Goal: Task Accomplishment & Management: Use online tool/utility

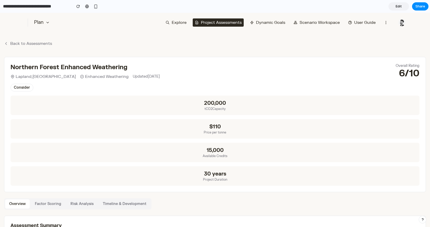
click at [214, 112] on div "200,000 tCO2 Capacity" at bounding box center [215, 105] width 409 height 19
click at [18, 87] on span "Consider" at bounding box center [22, 88] width 23 height 8
click at [18, 43] on button "Back to Assessments" at bounding box center [28, 44] width 48 height 6
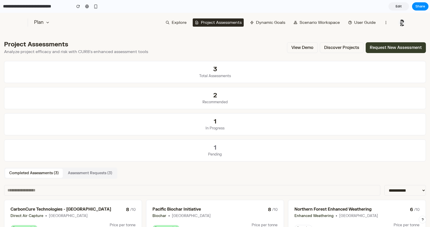
click at [330, 48] on button "Discover Projects" at bounding box center [342, 47] width 44 height 11
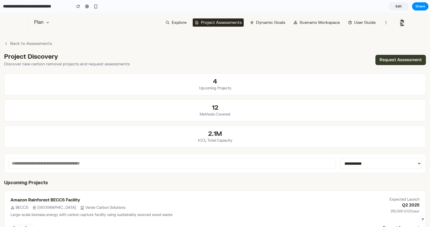
click at [93, 28] on div "Plan Explore Project Assessments Dynamic Goals Scenario Workspace User Guide" at bounding box center [215, 22] width 430 height 19
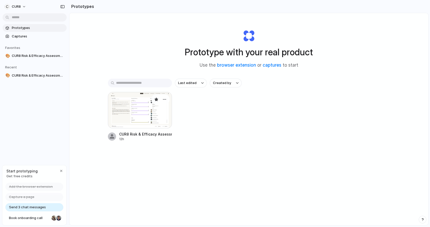
click at [130, 103] on div at bounding box center [140, 110] width 64 height 36
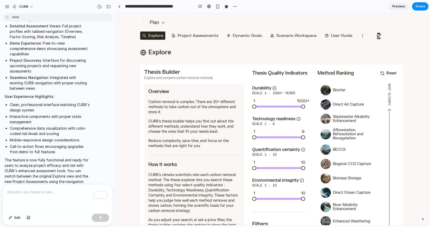
drag, startPoint x: 303, startPoint y: 105, endPoint x: 290, endPoint y: 106, distance: 13.4
click at [290, 106] on span "1 1000+" at bounding box center [278, 107] width 53 height 2
drag, startPoint x: 255, startPoint y: 107, endPoint x: 275, endPoint y: 105, distance: 19.3
click at [275, 106] on span "1 1000+" at bounding box center [278, 107] width 53 height 2
click at [324, 102] on img at bounding box center [326, 104] width 10 height 10
